Goal: Task Accomplishment & Management: Manage account settings

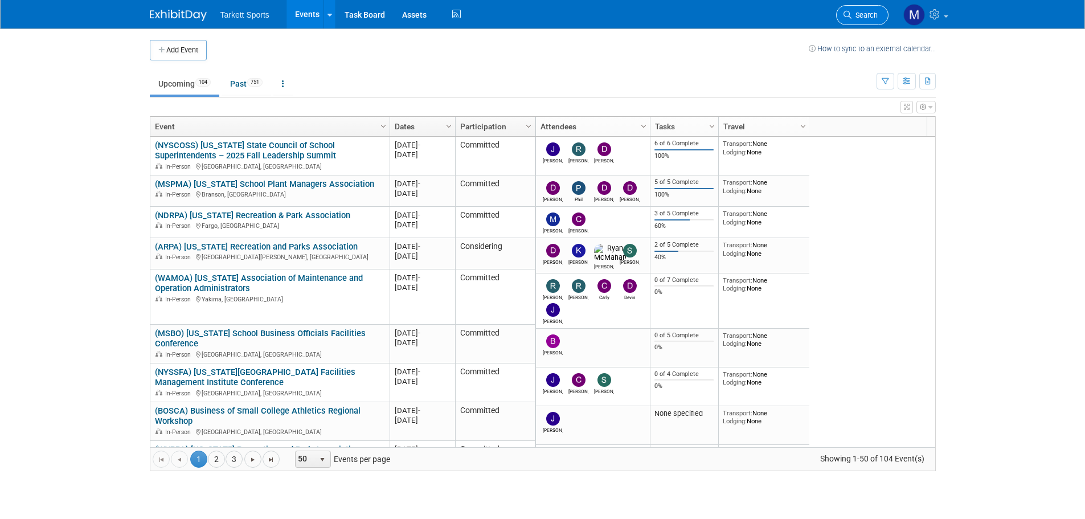
drag, startPoint x: 0, startPoint y: 0, endPoint x: 856, endPoint y: 12, distance: 856.3
click at [856, 12] on span "Search" at bounding box center [865, 15] width 26 height 9
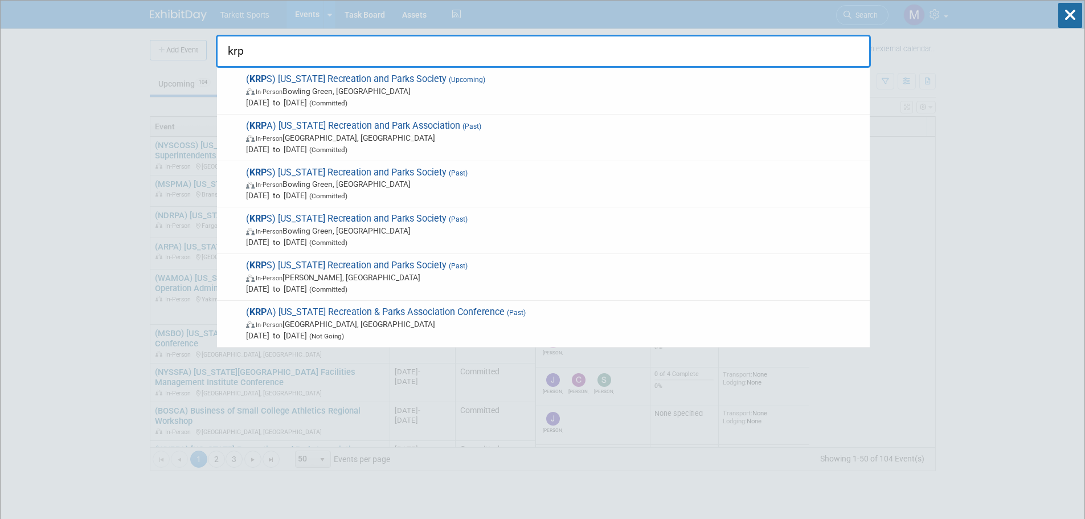
type input "krps"
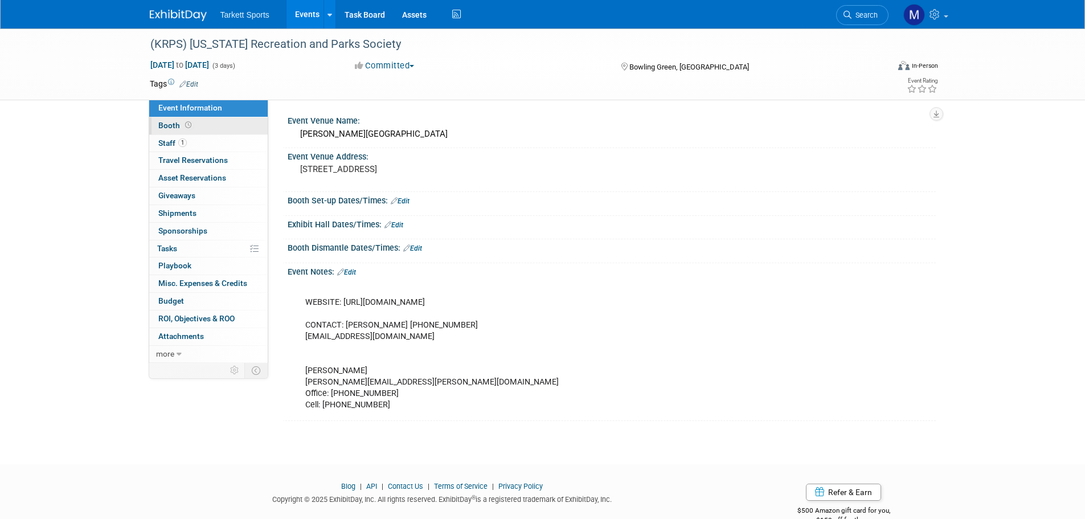
click at [218, 126] on link "Booth" at bounding box center [208, 125] width 118 height 17
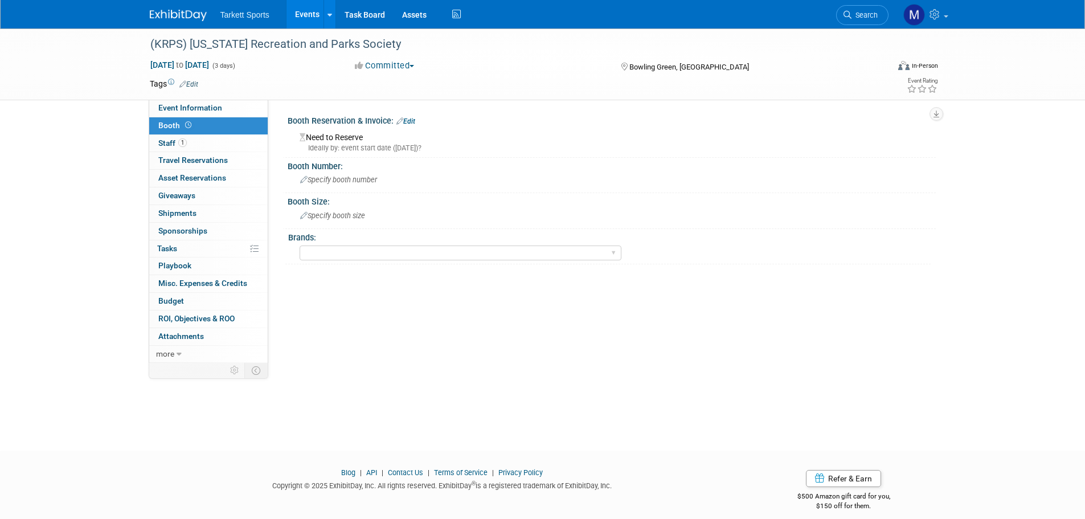
click at [412, 119] on link "Edit" at bounding box center [406, 121] width 19 height 8
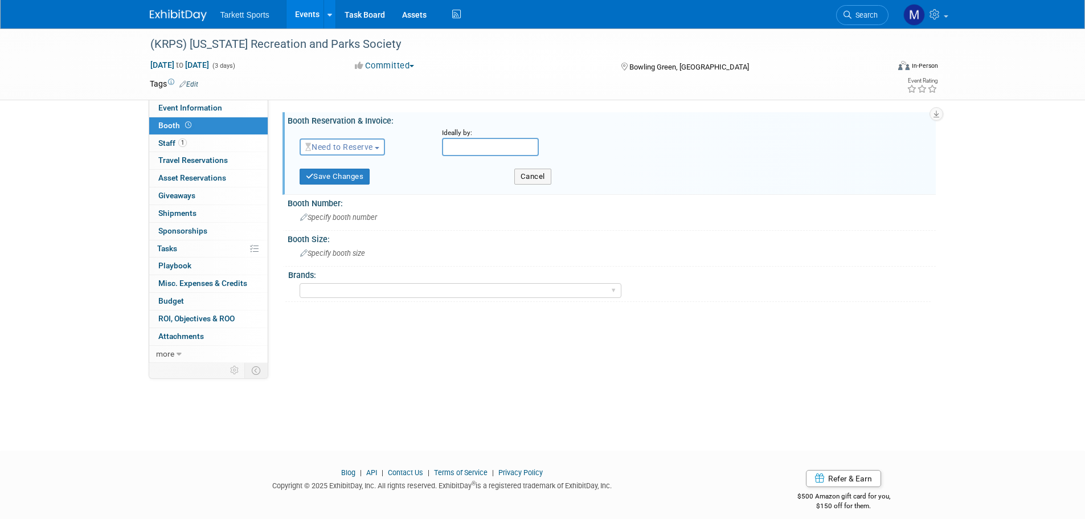
click at [363, 147] on span "Need to Reserve" at bounding box center [339, 146] width 68 height 9
click at [366, 180] on link "Reserved" at bounding box center [361, 182] width 122 height 16
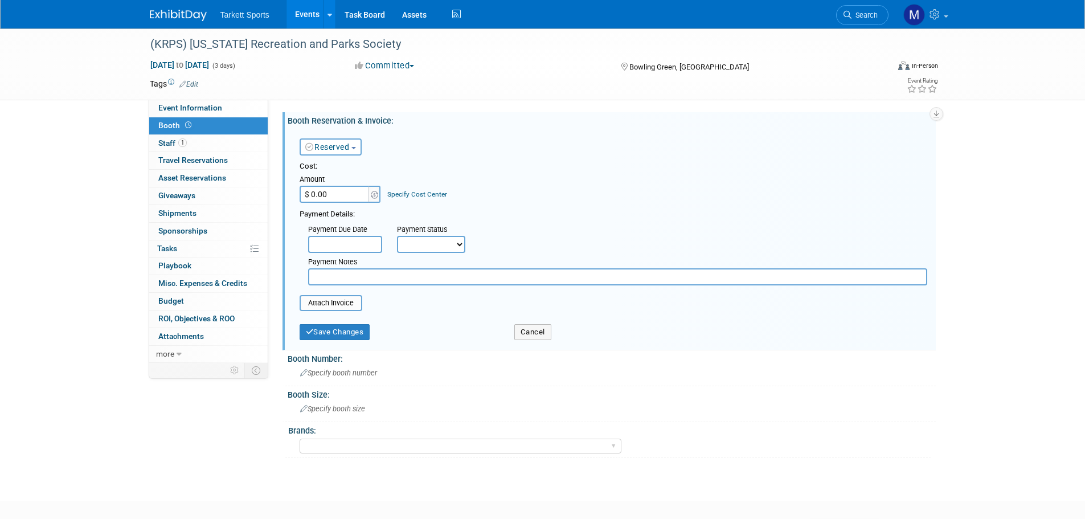
click at [344, 192] on input "$ 0.00" at bounding box center [335, 194] width 71 height 17
type input "$ 850.00"
click at [346, 303] on input "file" at bounding box center [294, 303] width 136 height 14
click at [326, 305] on input "file" at bounding box center [294, 303] width 136 height 14
click at [329, 333] on button "Save Changes" at bounding box center [335, 332] width 71 height 16
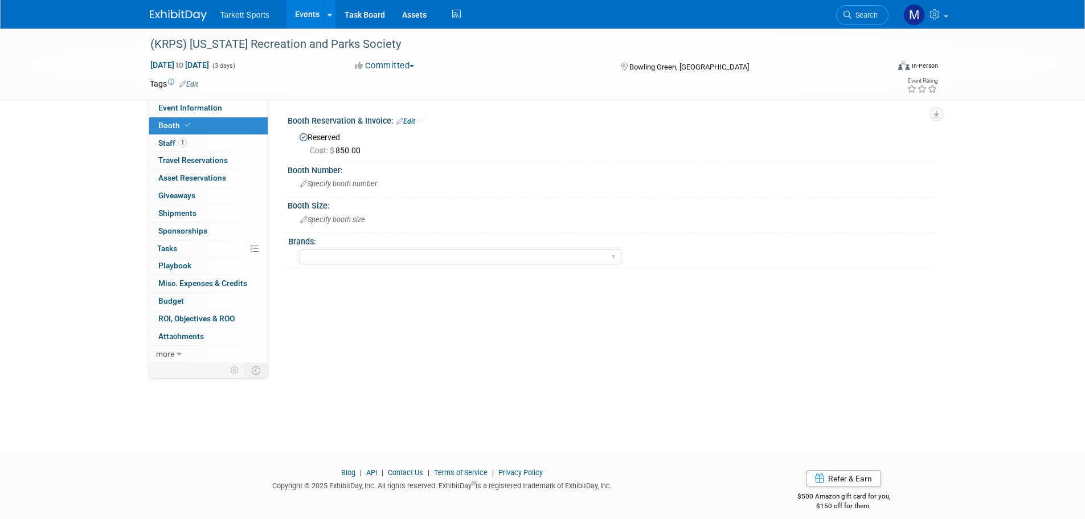
click at [415, 120] on link "Edit" at bounding box center [406, 121] width 19 height 8
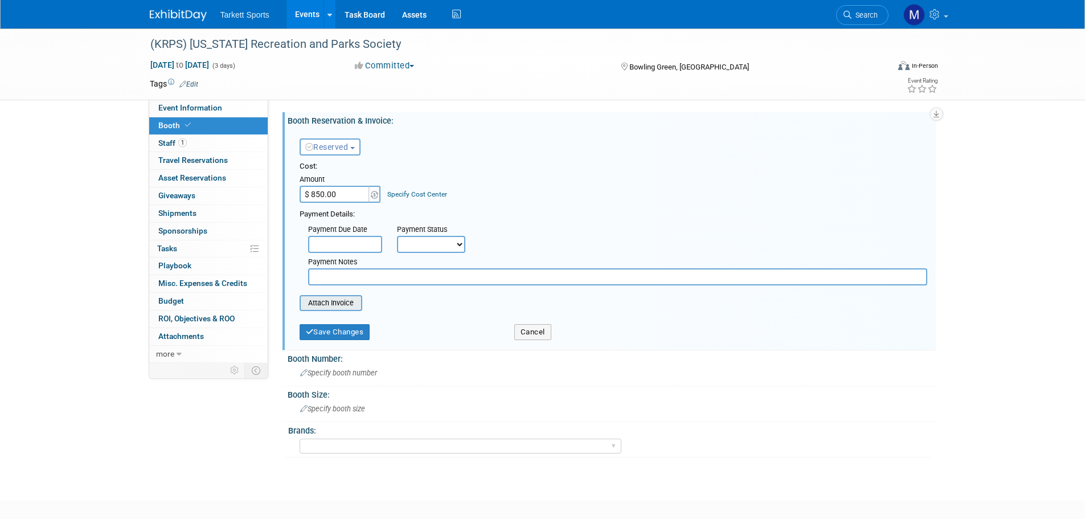
click at [324, 296] on div "Attach Invoice" at bounding box center [331, 303] width 63 height 16
click at [327, 304] on input "file" at bounding box center [294, 303] width 136 height 14
click at [329, 333] on button "Save Changes" at bounding box center [335, 339] width 71 height 16
